Goal: Information Seeking & Learning: Learn about a topic

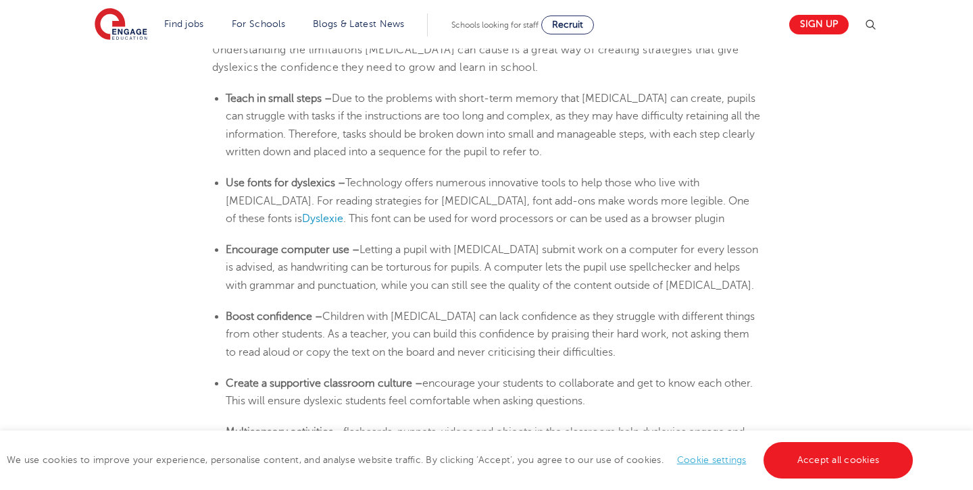
scroll to position [2238, 0]
click at [343, 212] on span "Dyslexie" at bounding box center [322, 218] width 41 height 12
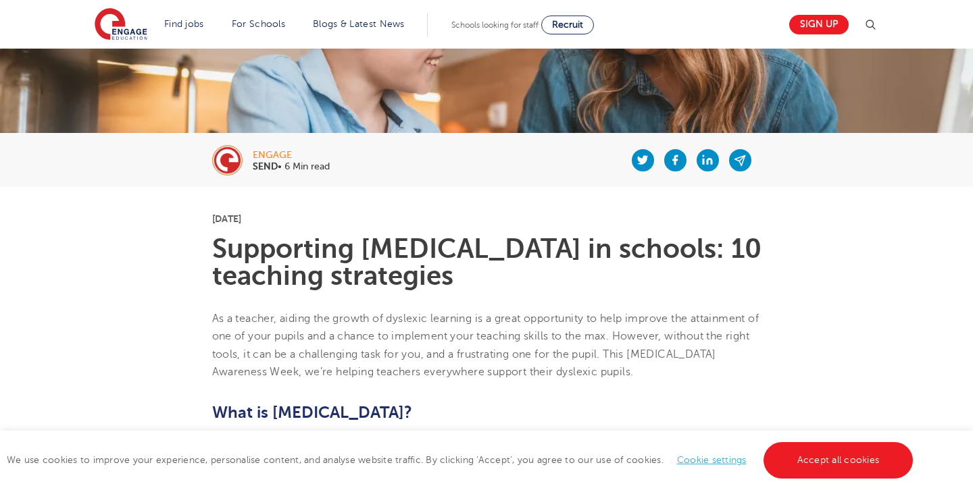
scroll to position [0, 0]
